Goal: Task Accomplishment & Management: Use online tool/utility

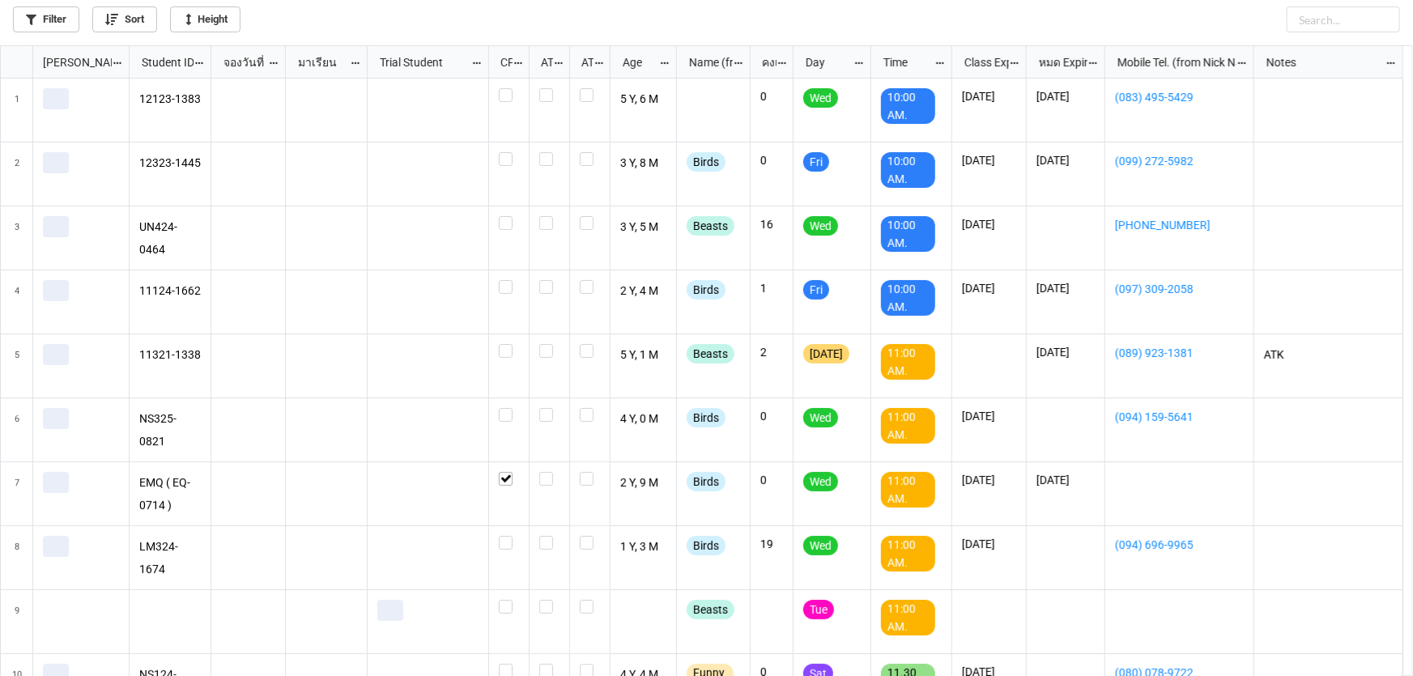
scroll to position [622, 1403]
click at [67, 14] on link "Filter" at bounding box center [46, 19] width 66 height 26
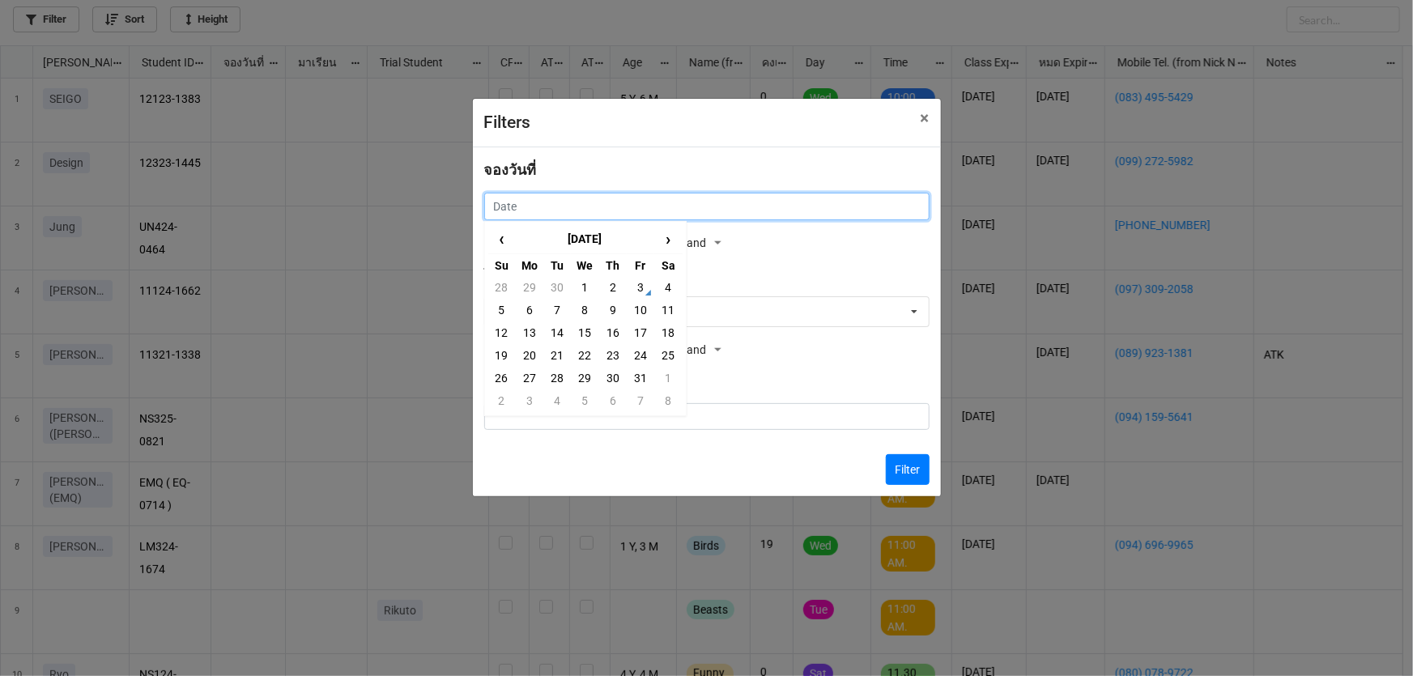
click at [736, 198] on input "text" at bounding box center [706, 207] width 445 height 28
click at [664, 292] on td "4" at bounding box center [668, 287] width 28 height 23
type input "[DATE]"
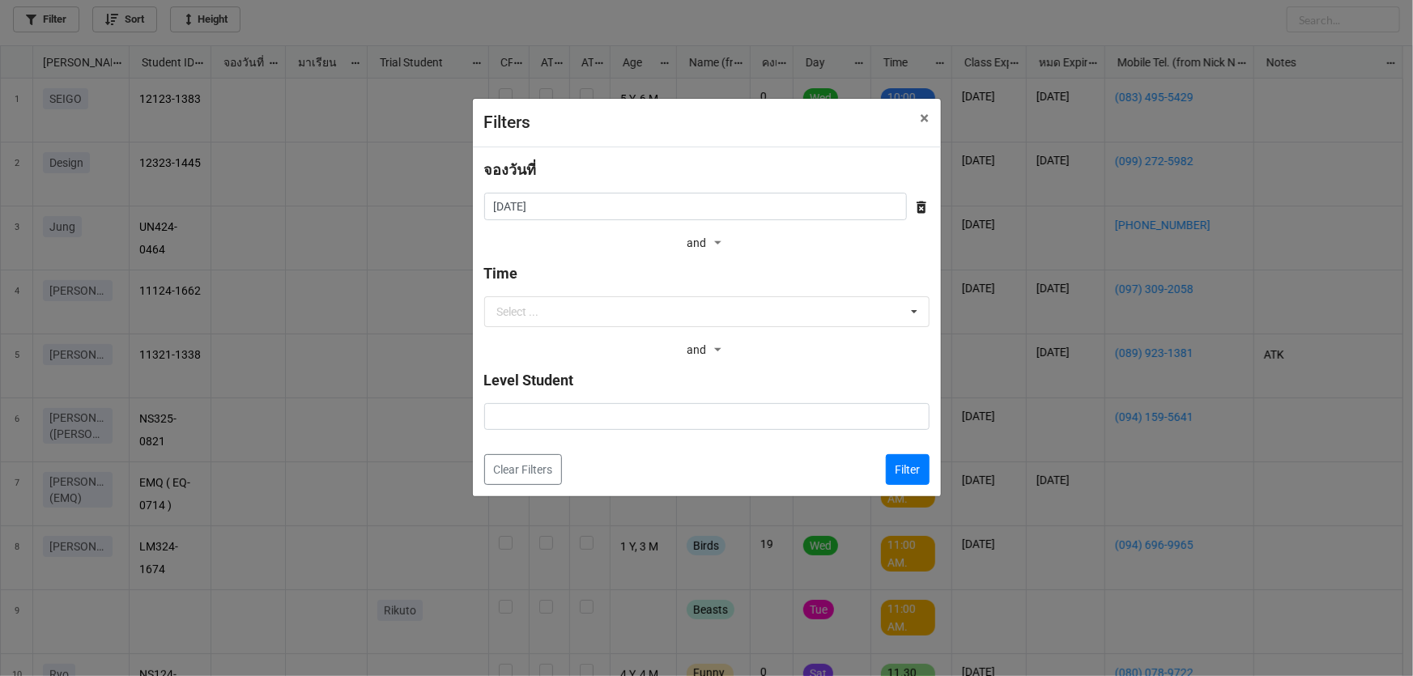
drag, startPoint x: 940, startPoint y: 483, endPoint x: 916, endPoint y: 475, distance: 25.6
click at [928, 480] on div "Filters × Close จองวันที่ [DATE] ‹ [DATE] › Su Mo Tu We Th Fr Sa 28 29 30 1 2 3…" at bounding box center [706, 338] width 1413 height 676
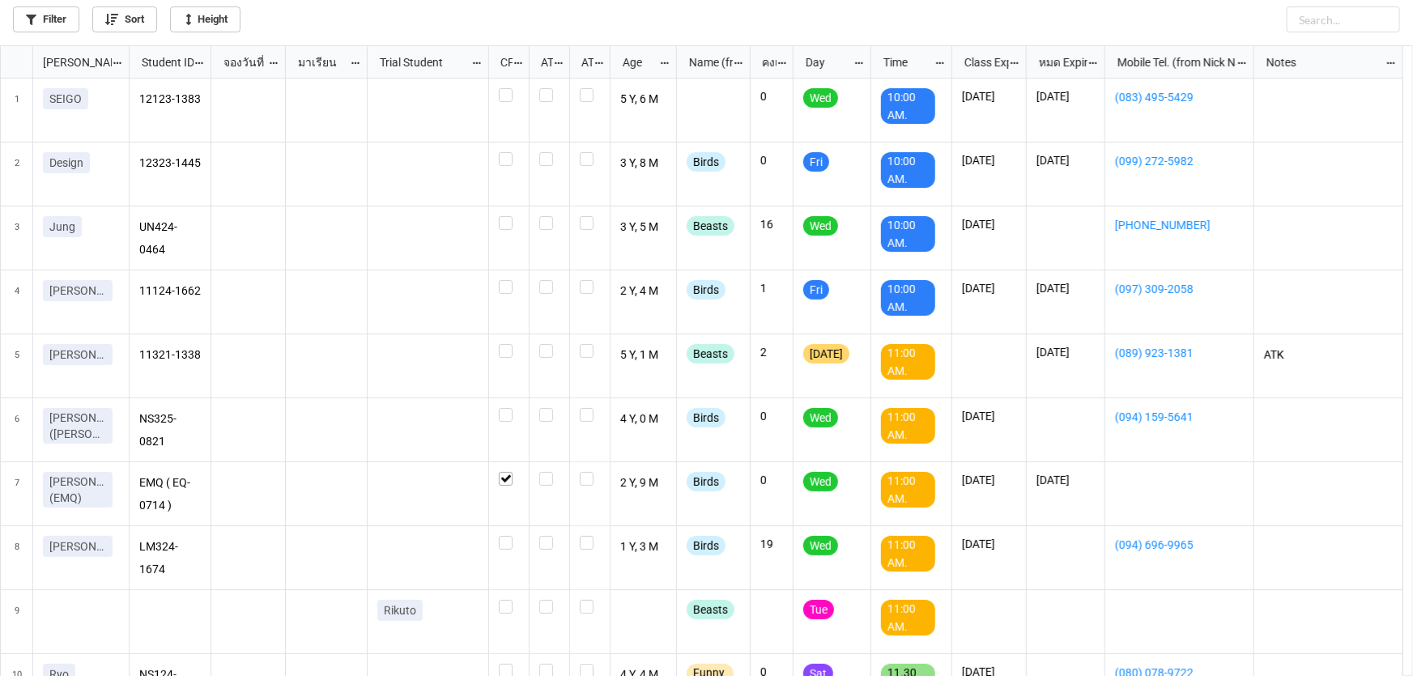
click at [916, 475] on div "11:00 AM." at bounding box center [908, 490] width 54 height 36
click at [65, 13] on link "Filter" at bounding box center [46, 19] width 66 height 26
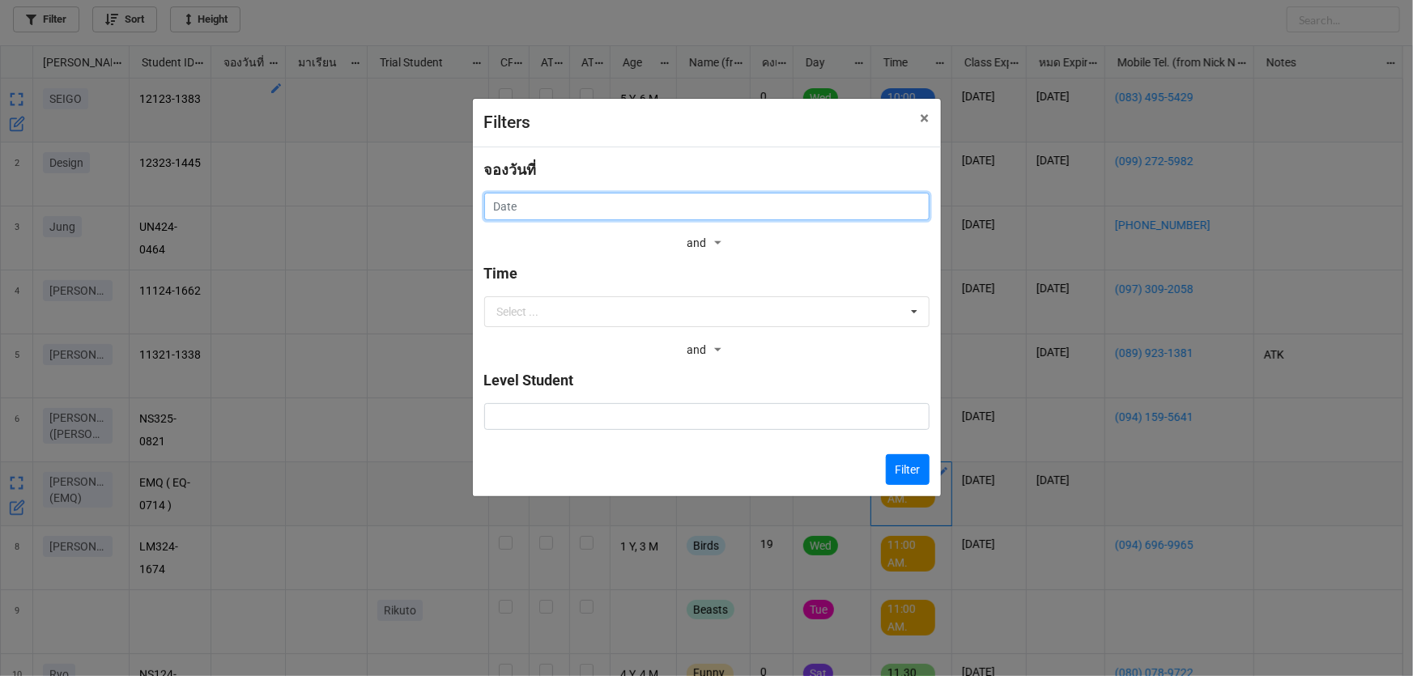
click at [612, 203] on input "text" at bounding box center [706, 207] width 445 height 28
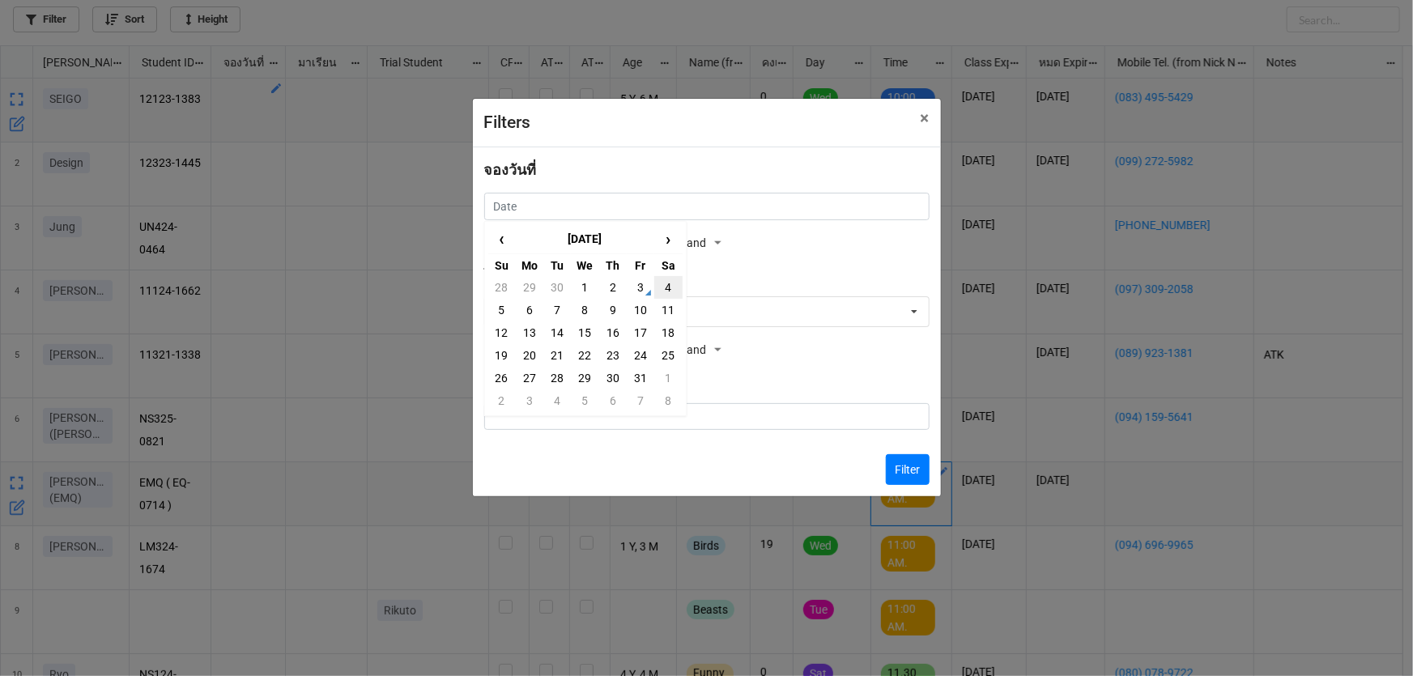
click at [662, 294] on td "4" at bounding box center [668, 287] width 28 height 23
type input "[DATE]"
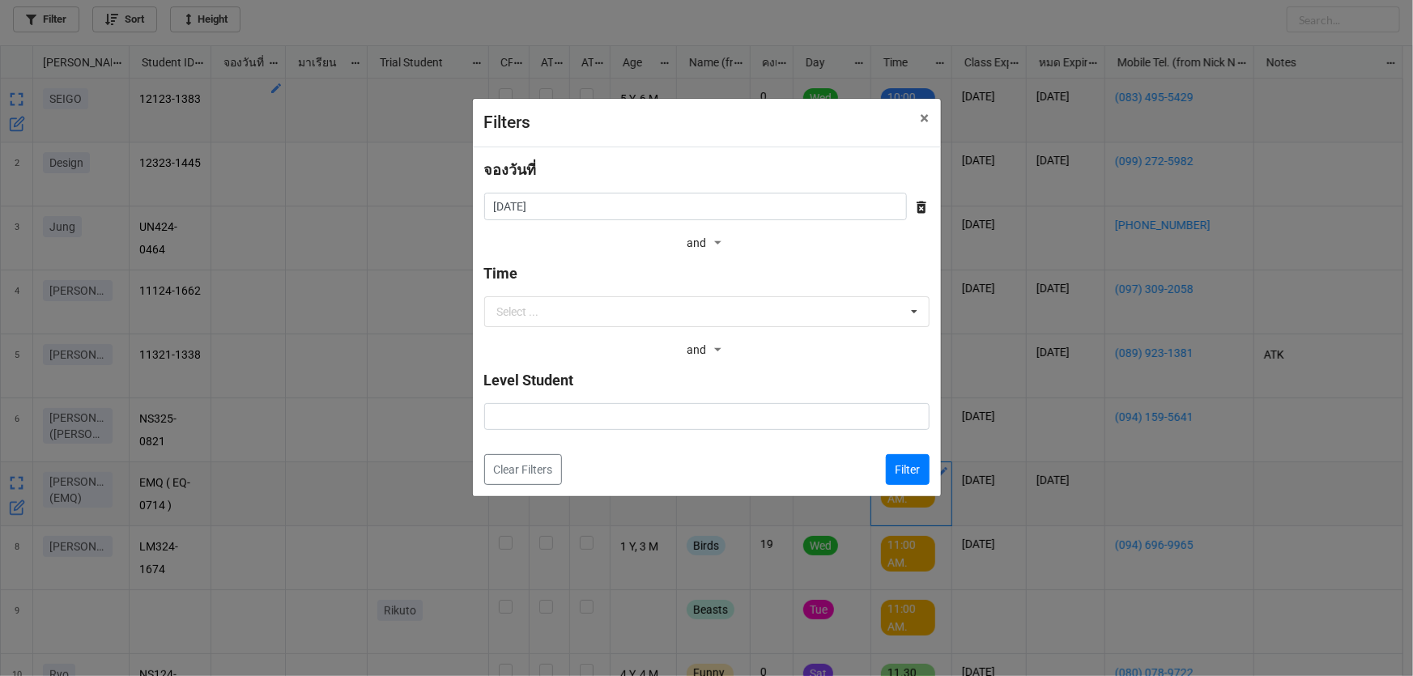
click at [906, 486] on div "จองวันที่ [DATE] ‹ [DATE] › Su Mo Tu We Th Fr Sa 28 29 30 1 2 3 4 5 6 7 8 9 10 …" at bounding box center [707, 321] width 468 height 349
click at [907, 478] on button "Filter" at bounding box center [908, 469] width 44 height 31
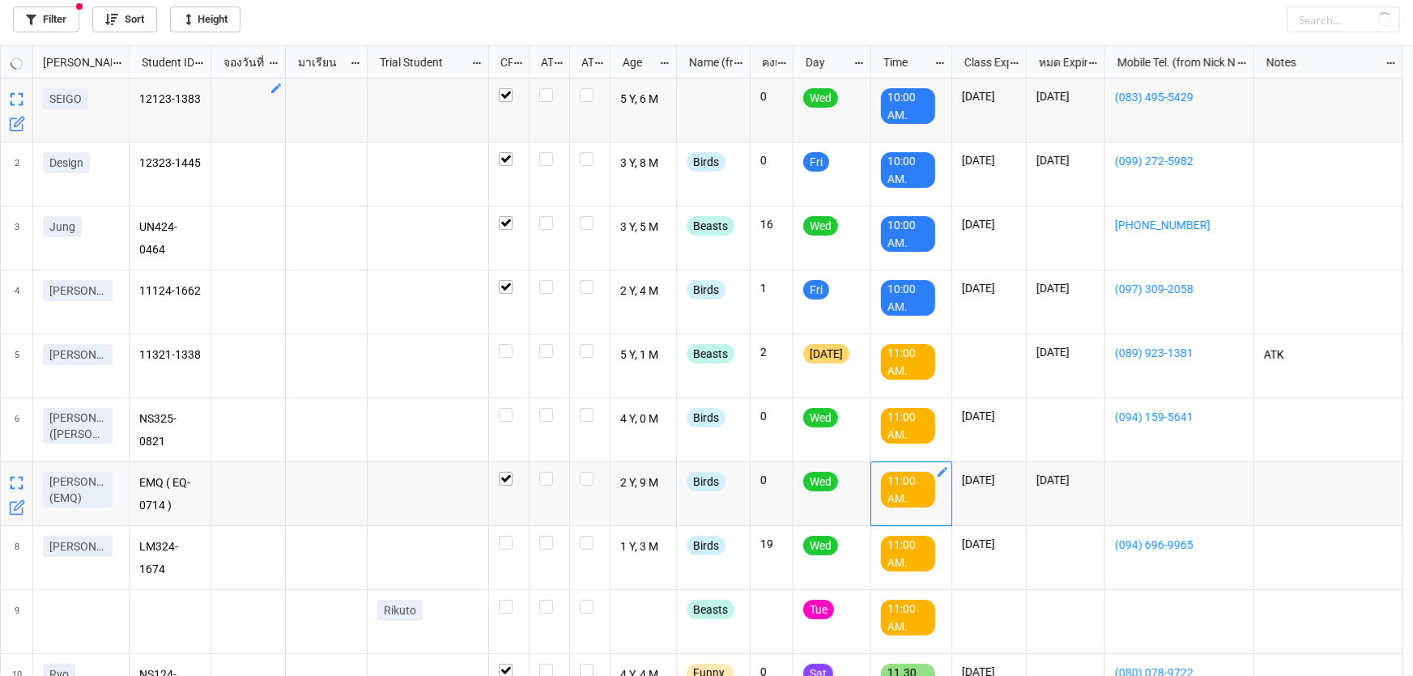
checkbox input "true"
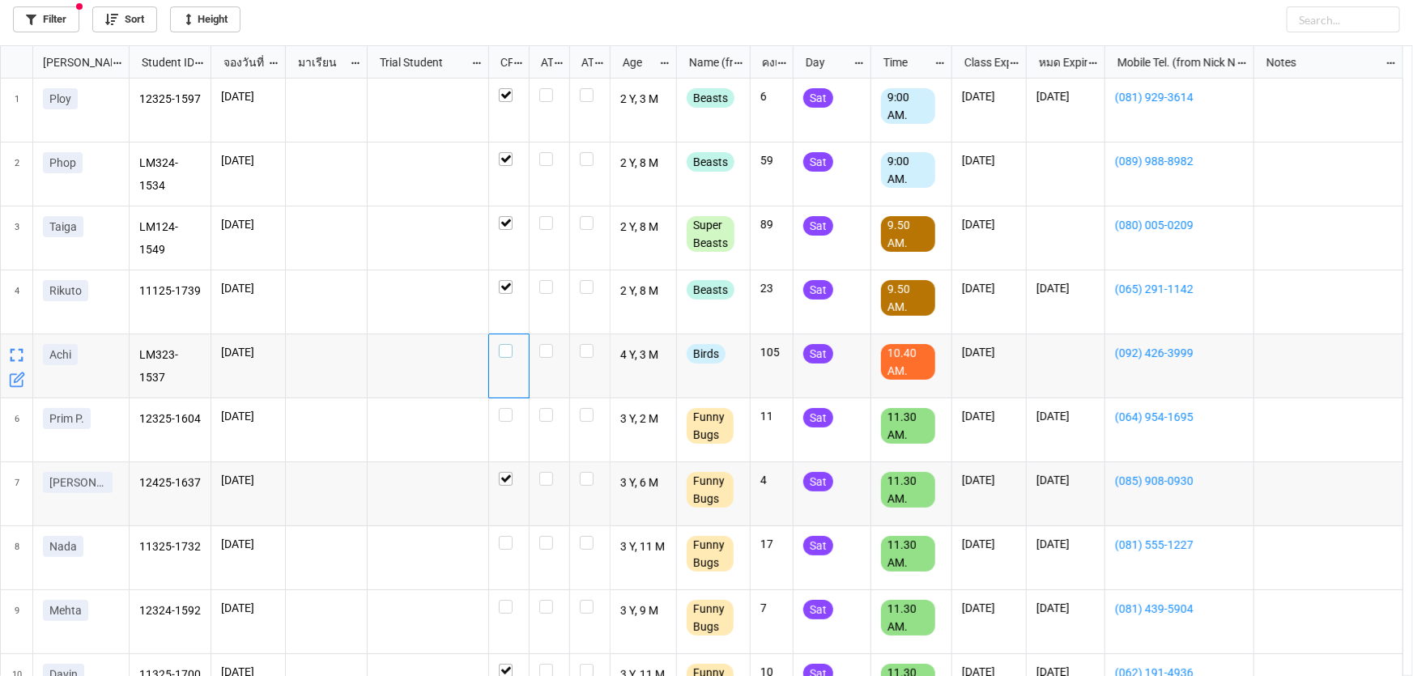
click at [518, 355] on div "grid" at bounding box center [509, 351] width 20 height 14
click at [509, 408] on label "grid" at bounding box center [509, 408] width 20 height 0
click at [515, 551] on div "grid" at bounding box center [509, 558] width 40 height 64
click at [508, 536] on label "grid" at bounding box center [509, 536] width 20 height 0
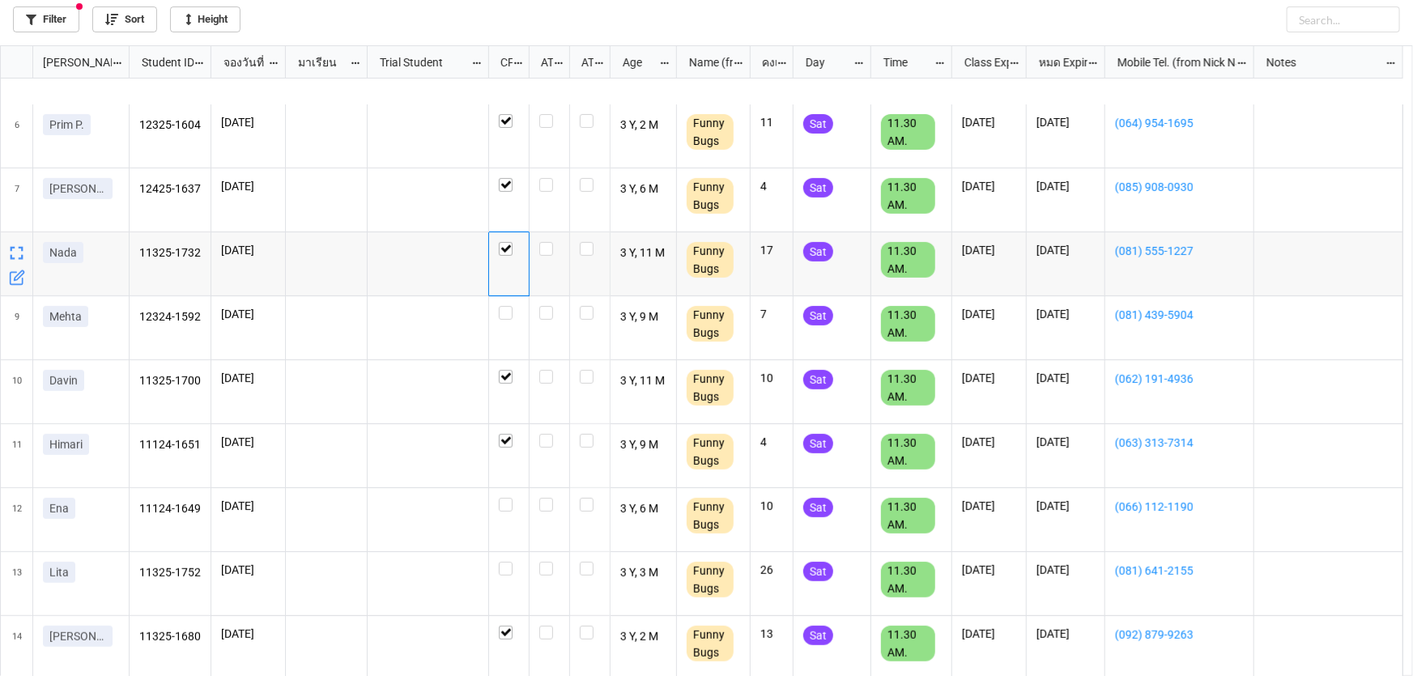
scroll to position [0, 0]
